Goal: Task Accomplishment & Management: Use online tool/utility

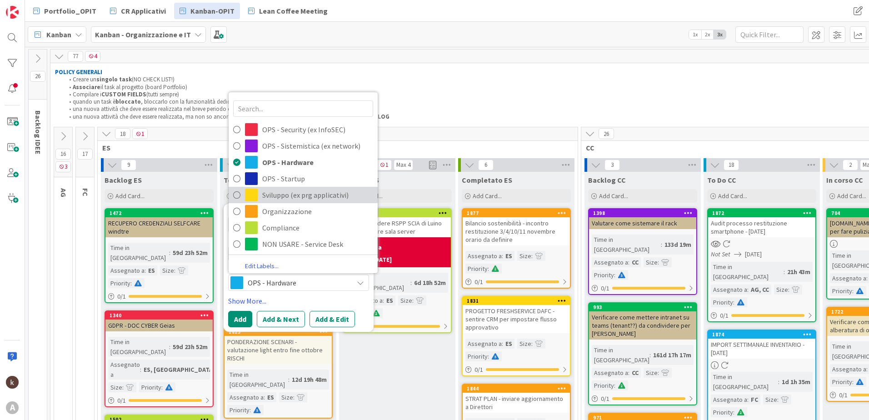
click at [308, 195] on span "Sviluppo (ex prg applicativi)" at bounding box center [317, 195] width 111 height 14
type textarea "x"
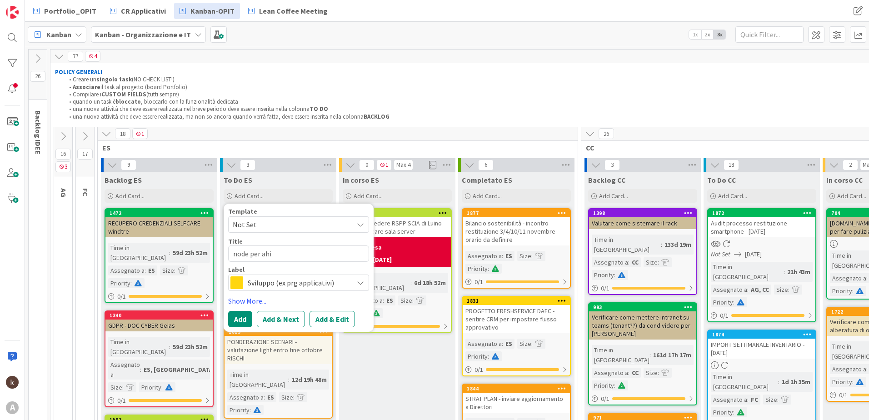
drag, startPoint x: 343, startPoint y: 320, endPoint x: 342, endPoint y: 326, distance: 5.5
click at [343, 320] on button "Add & Edit" at bounding box center [332, 319] width 45 height 16
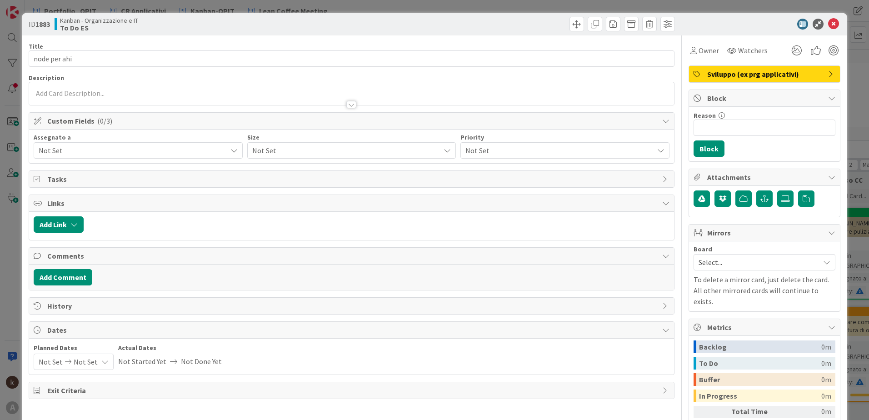
click at [128, 144] on div "Not Set" at bounding box center [138, 150] width 209 height 16
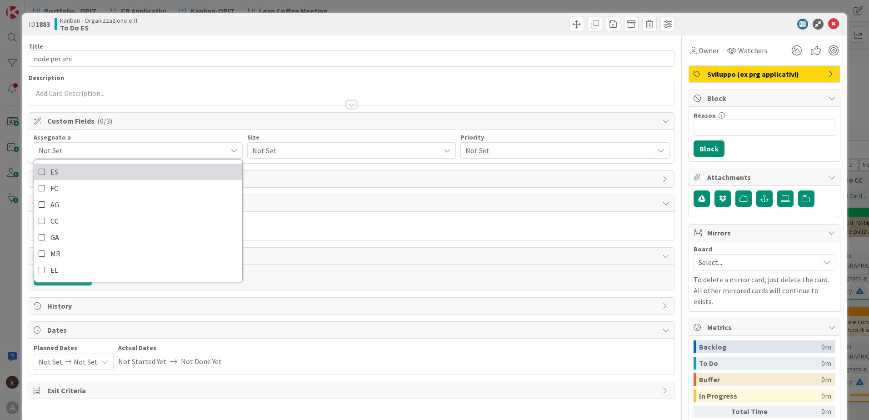
click at [114, 171] on link "ES" at bounding box center [138, 172] width 208 height 16
click at [275, 151] on span "Not Set" at bounding box center [344, 150] width 184 height 13
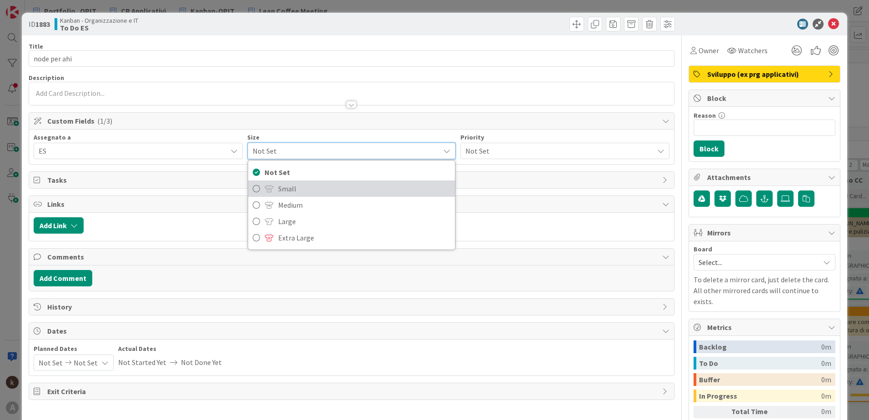
click at [278, 184] on span "Small" at bounding box center [364, 189] width 173 height 14
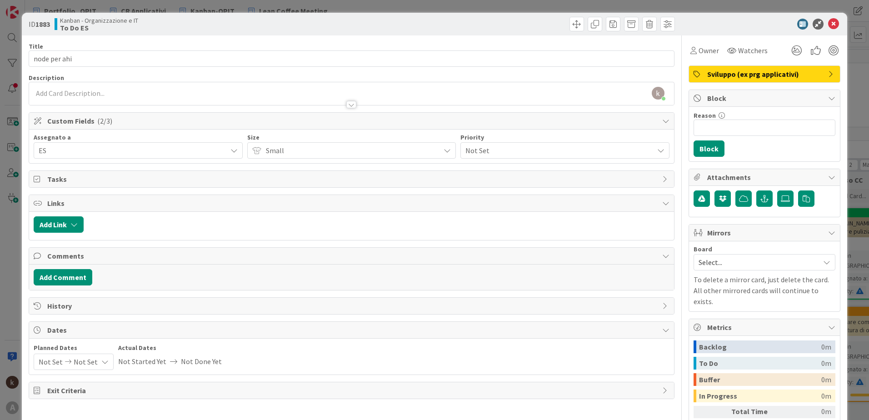
drag, startPoint x: 483, startPoint y: 150, endPoint x: 481, endPoint y: 159, distance: 8.8
click at [483, 150] on span "Not Set" at bounding box center [557, 150] width 184 height 13
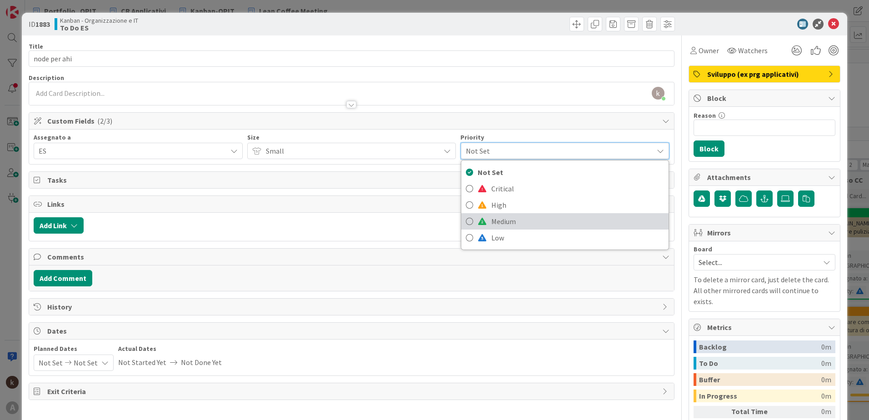
click at [478, 221] on span at bounding box center [482, 221] width 9 height 7
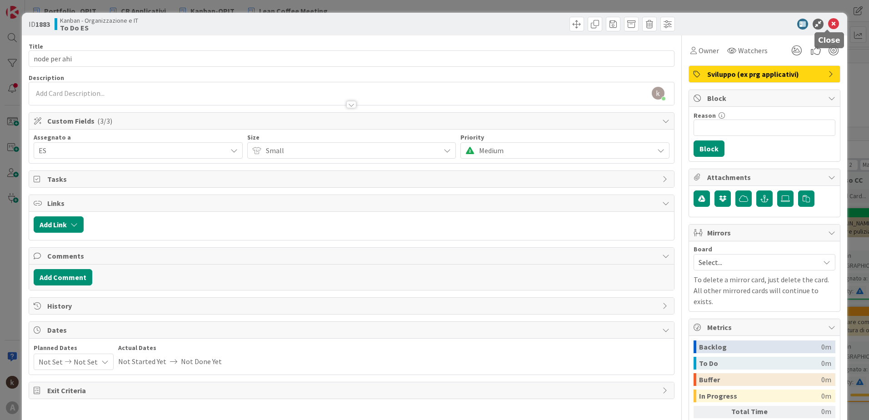
click at [832, 24] on icon at bounding box center [833, 24] width 11 height 11
